Goal: Find specific page/section: Find specific page/section

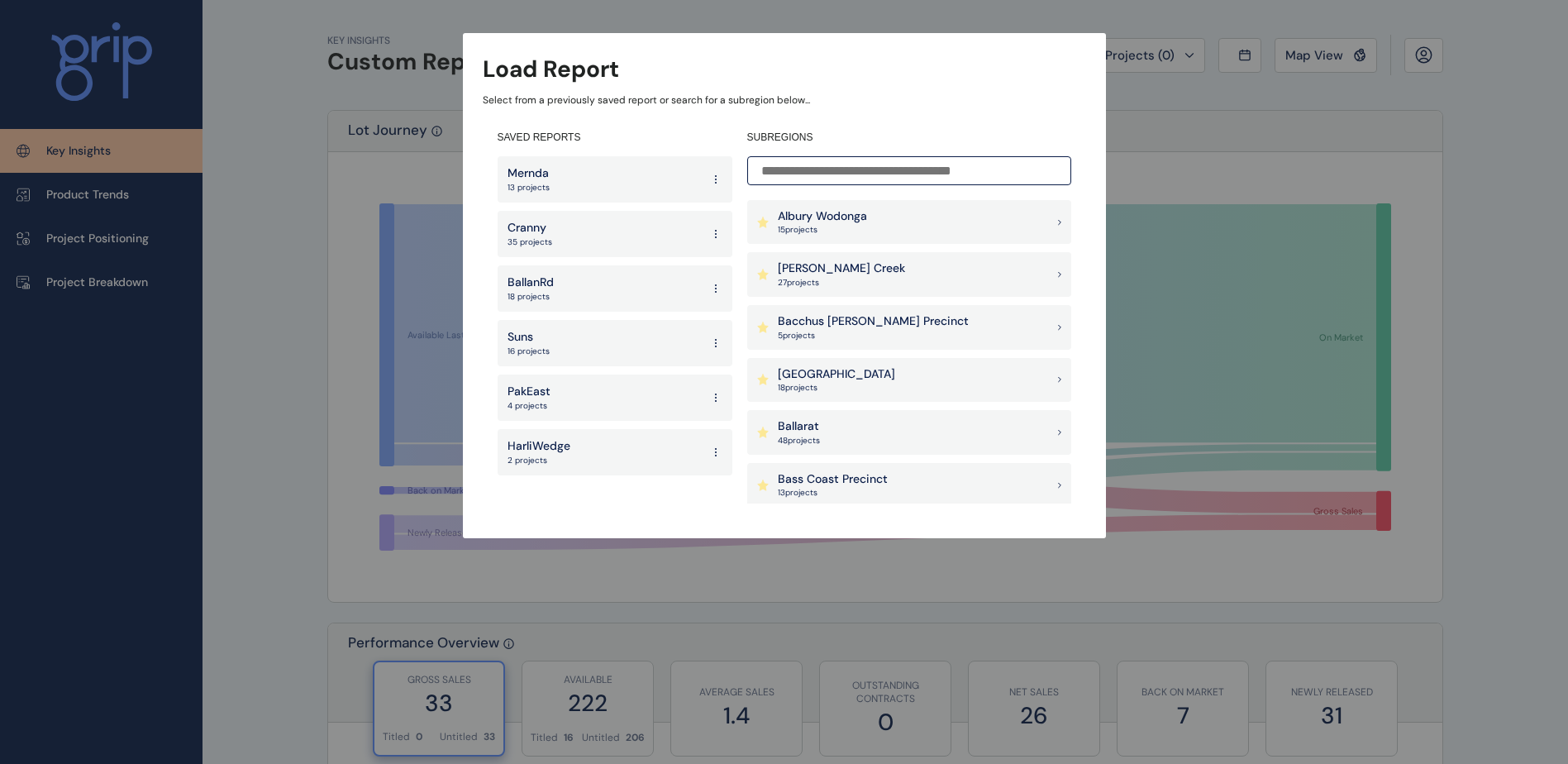
click at [600, 348] on div "Suns 16 projects" at bounding box center [615, 343] width 235 height 46
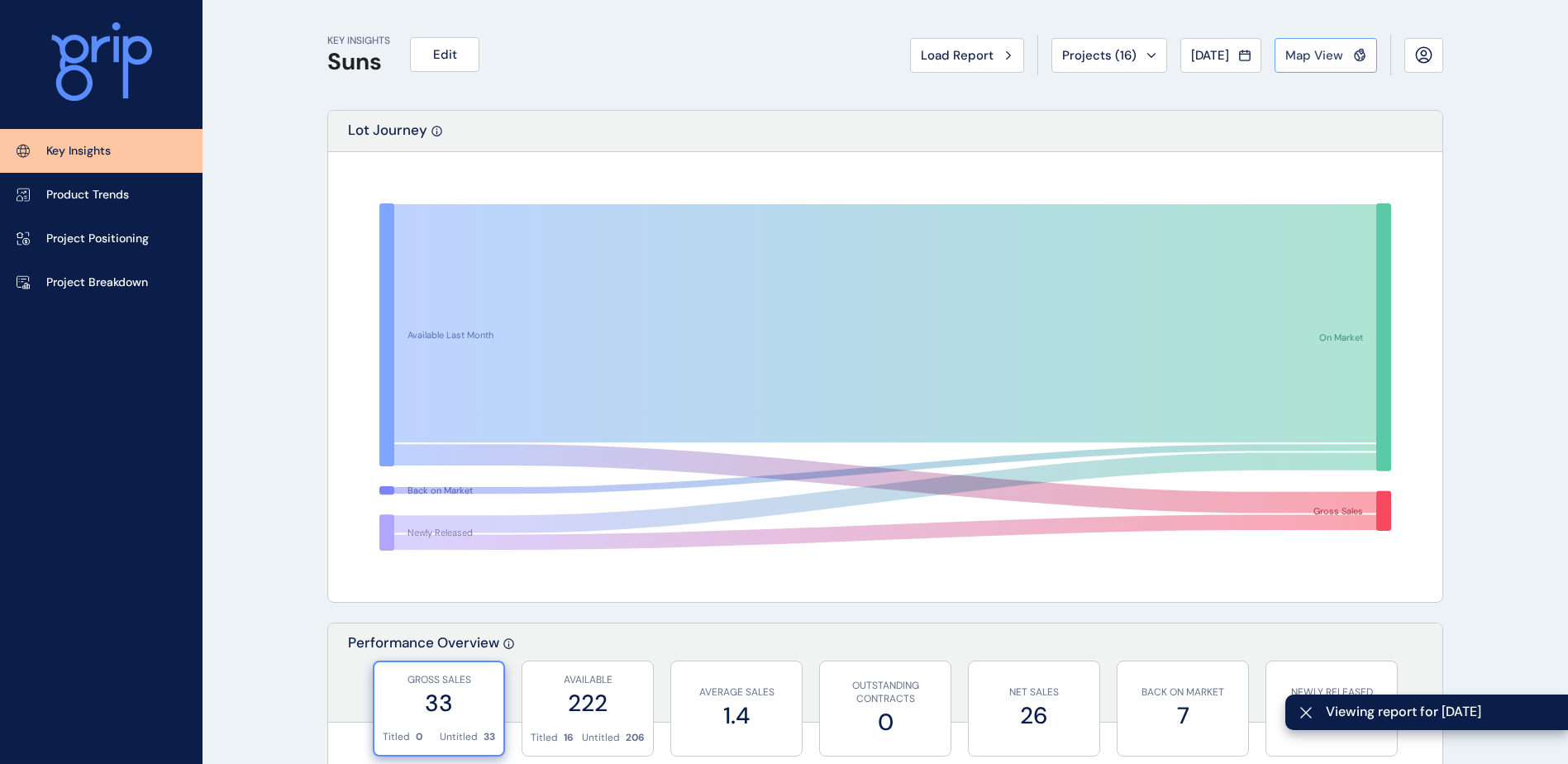
click at [1325, 55] on span "Map View" at bounding box center [1314, 55] width 58 height 16
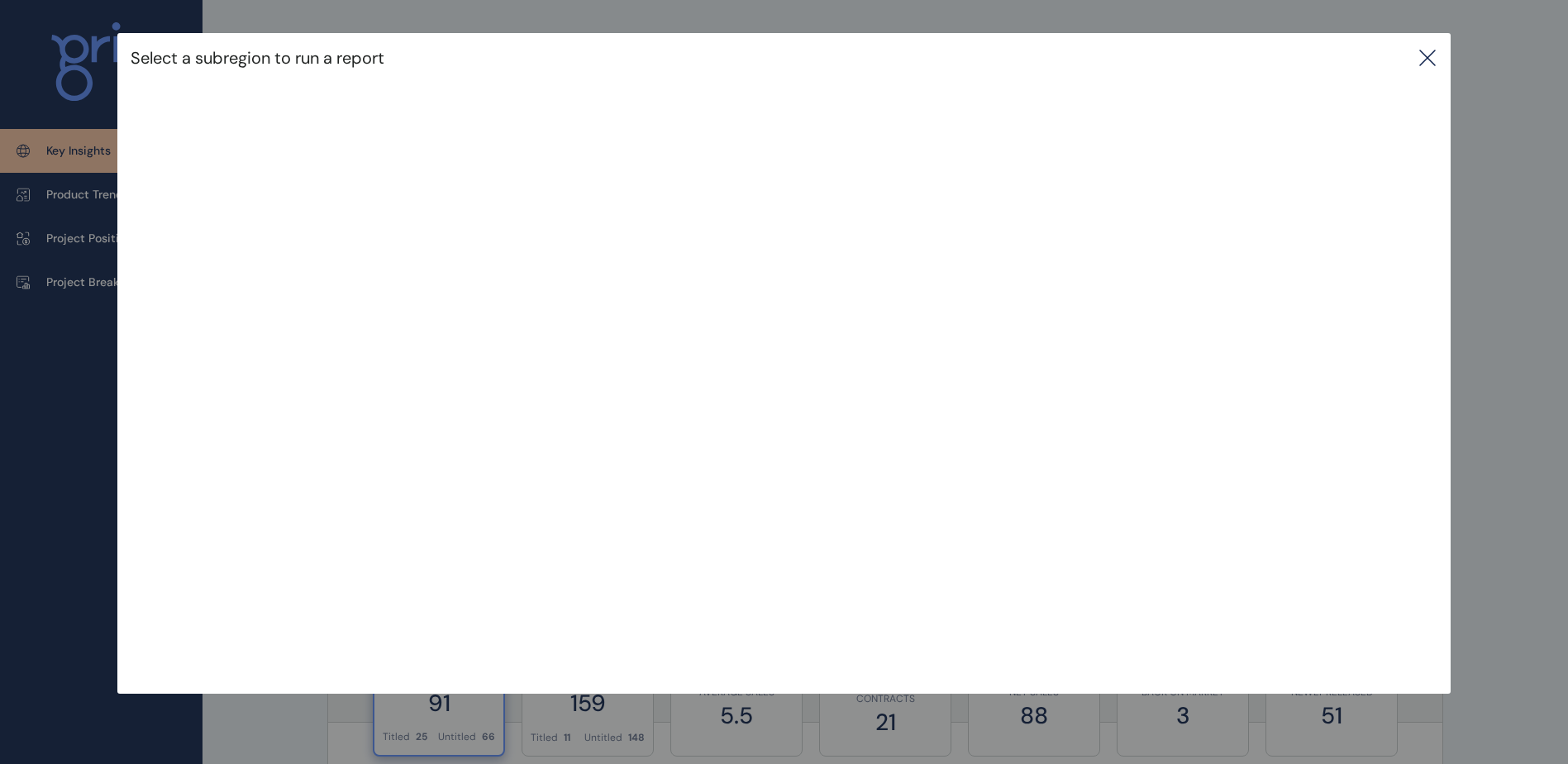
click at [1430, 70] on div "Select a subregion to run a report" at bounding box center [784, 58] width 1332 height 49
